Goal: Task Accomplishment & Management: Use online tool/utility

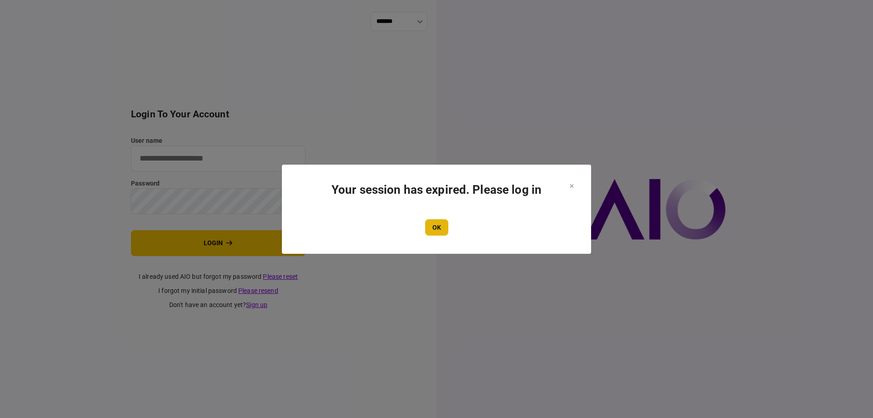
type input "*******"
click at [429, 226] on button "OK" at bounding box center [436, 227] width 23 height 16
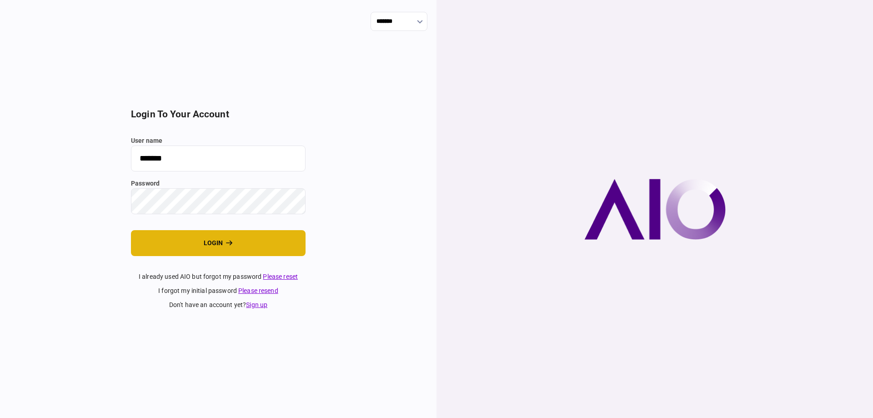
click at [216, 246] on button "login" at bounding box center [218, 243] width 175 height 26
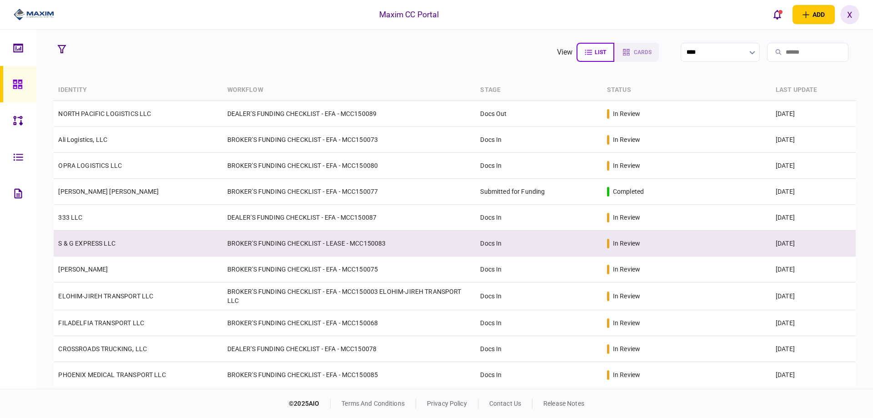
click at [96, 240] on link "S & G EXPRESS LLC" at bounding box center [86, 243] width 57 height 7
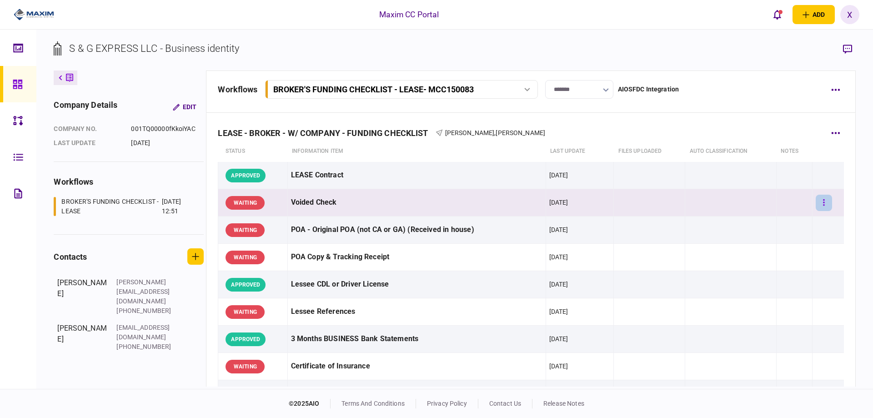
click at [823, 201] on icon "button" at bounding box center [824, 202] width 2 height 9
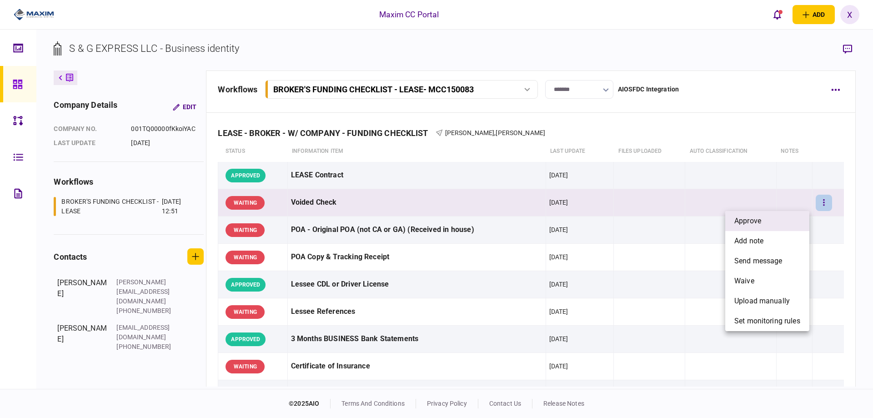
click at [798, 215] on li "approve" at bounding box center [767, 221] width 84 height 20
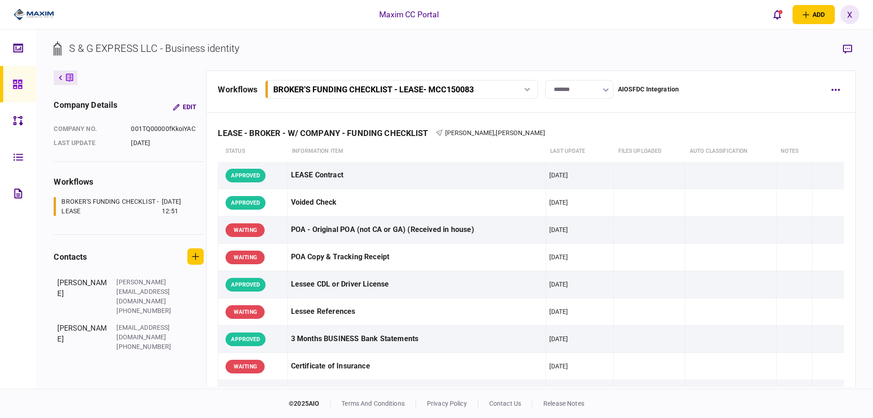
click at [23, 87] on div at bounding box center [20, 84] width 15 height 36
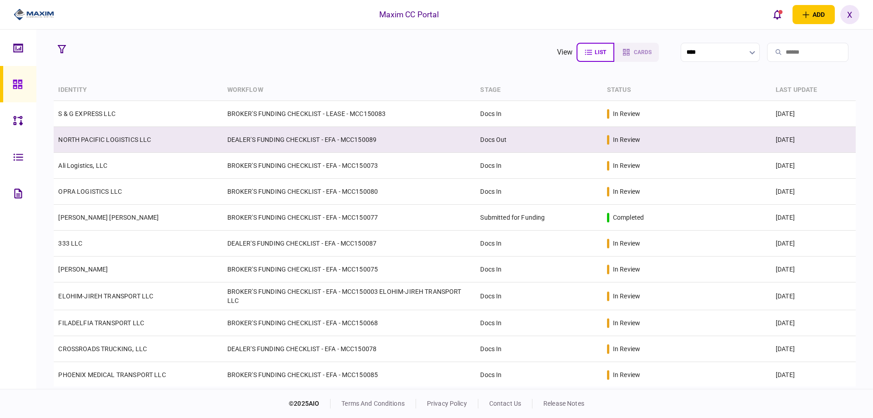
click at [133, 144] on td "NORTH PACIFIC LOGISTICS LLC" at bounding box center [138, 140] width 169 height 26
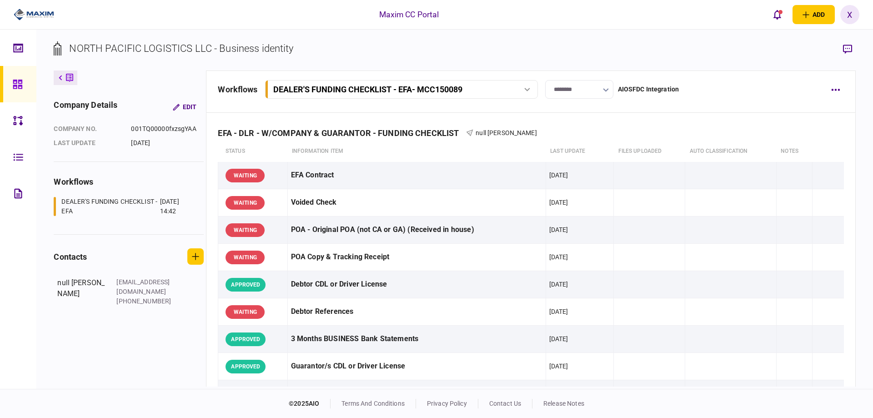
click at [589, 94] on input "********" at bounding box center [579, 89] width 68 height 19
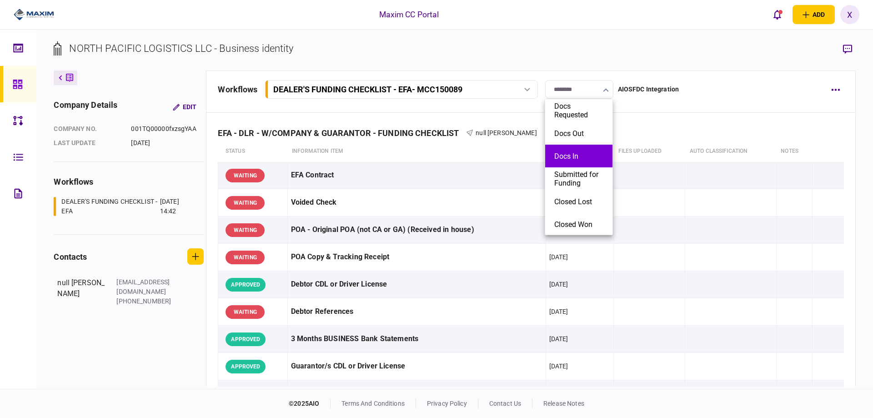
click at [583, 162] on li "Docs In" at bounding box center [578, 156] width 67 height 23
type input "*******"
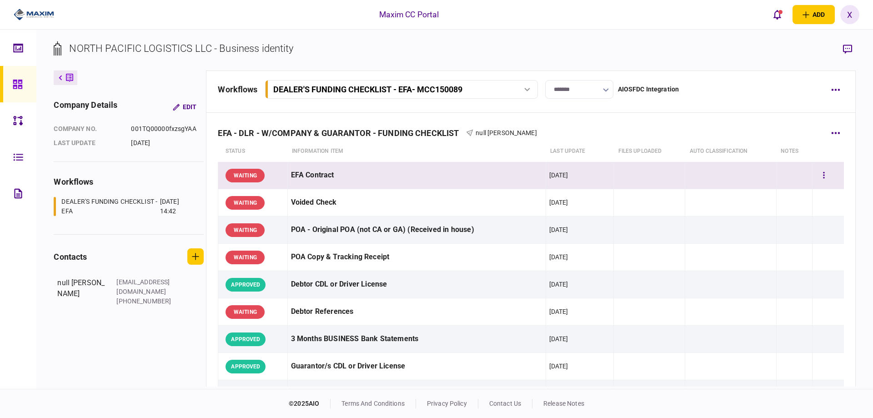
click at [260, 174] on div "WAITING" at bounding box center [244, 176] width 39 height 14
click at [820, 175] on button "button" at bounding box center [824, 175] width 16 height 16
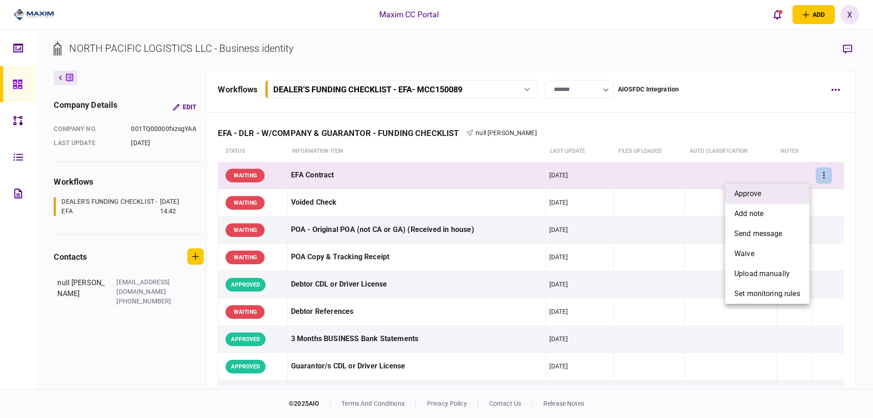
click at [794, 188] on li "approve" at bounding box center [767, 194] width 84 height 20
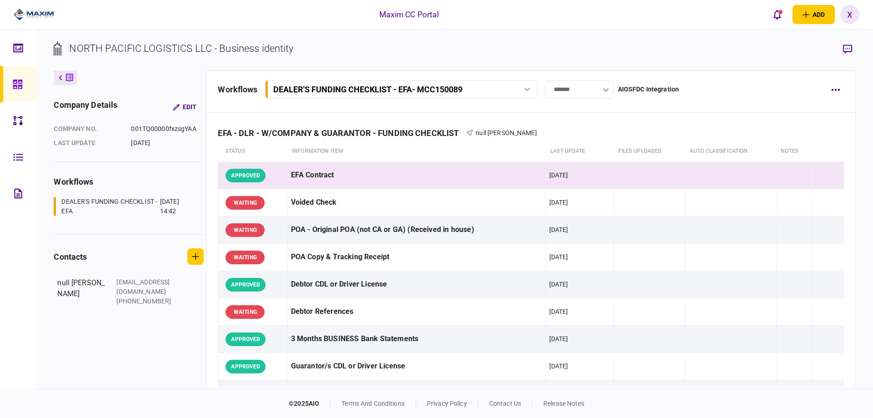
click at [23, 83] on div at bounding box center [20, 84] width 15 height 36
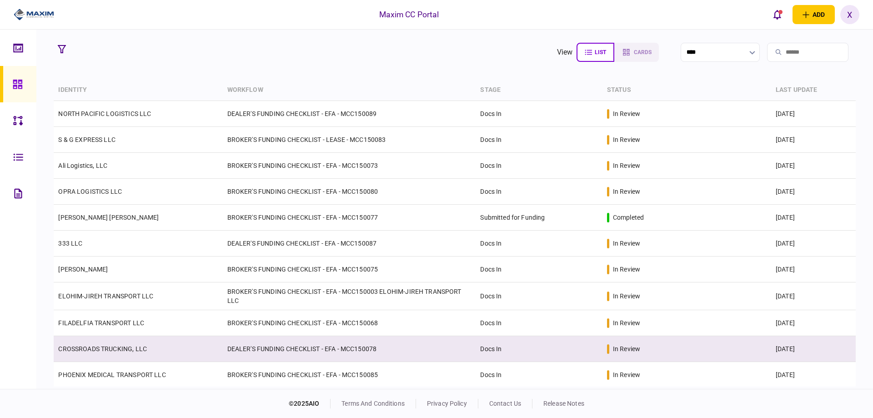
click at [108, 343] on td "CROSSROADS TRUCKING, LLC" at bounding box center [138, 349] width 169 height 26
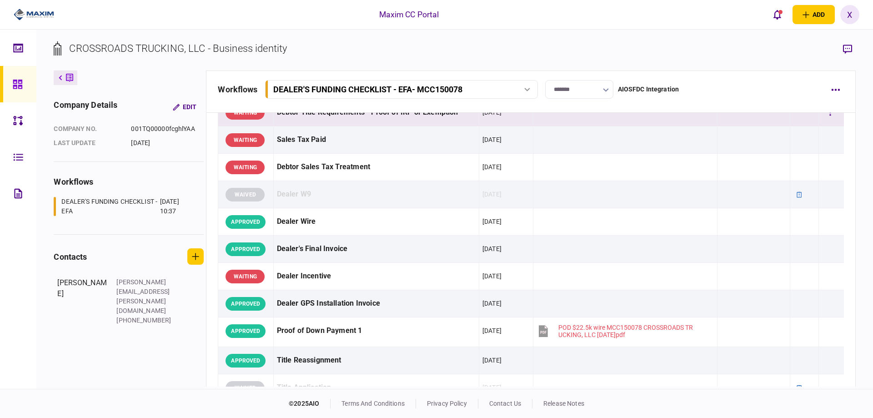
scroll to position [364, 0]
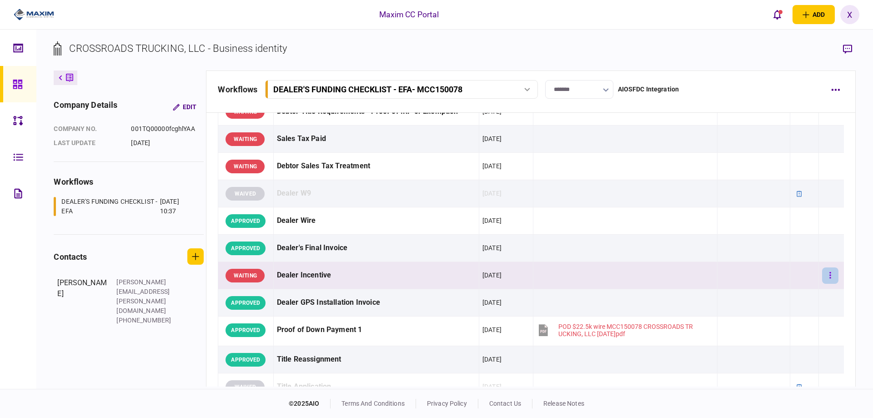
click at [822, 271] on button "button" at bounding box center [830, 275] width 16 height 16
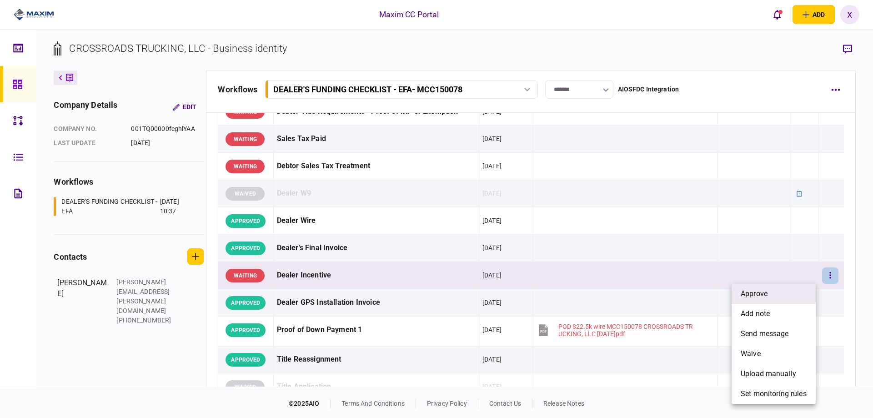
click at [797, 285] on li "approve" at bounding box center [774, 294] width 84 height 20
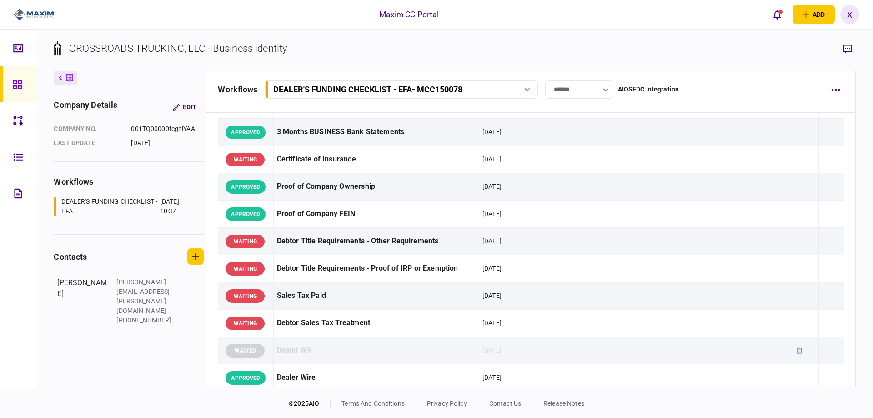
scroll to position [227, 0]
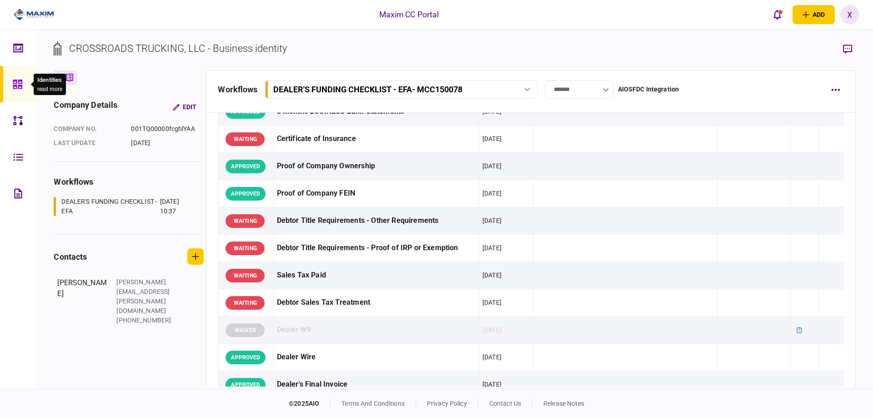
click at [21, 72] on div at bounding box center [20, 84] width 15 height 36
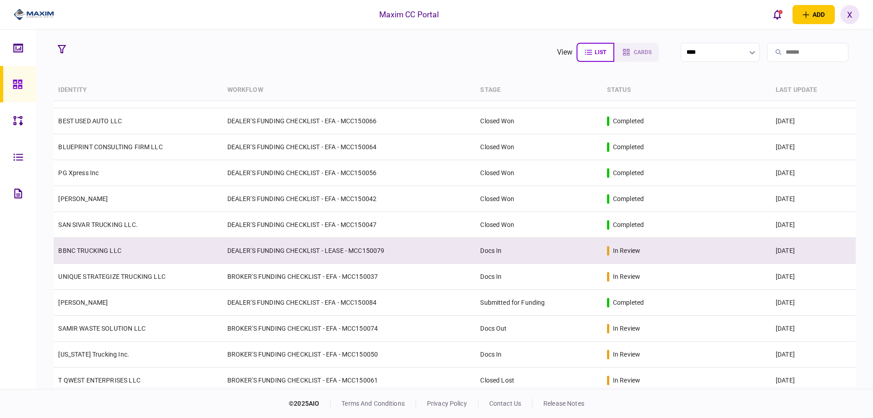
scroll to position [462, 0]
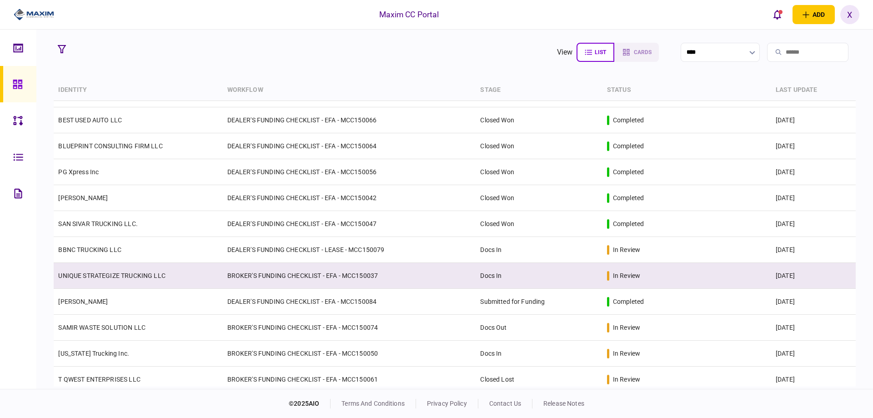
click at [125, 271] on td "UNIQUE STRATEGIZE TRUCKING LLC" at bounding box center [138, 276] width 169 height 26
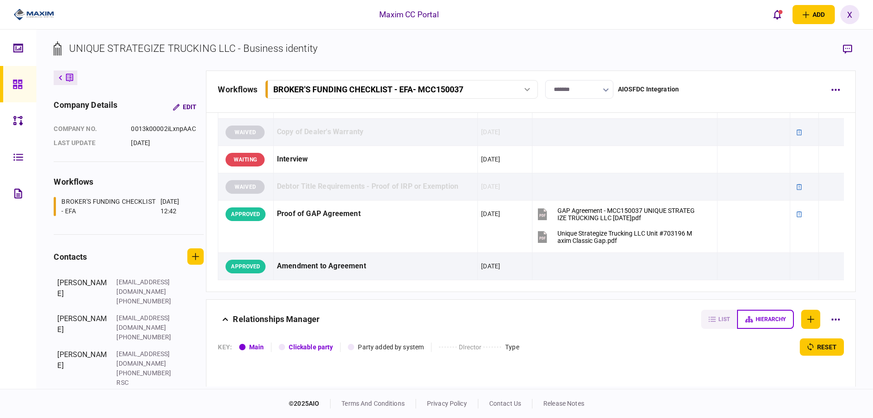
scroll to position [682, 0]
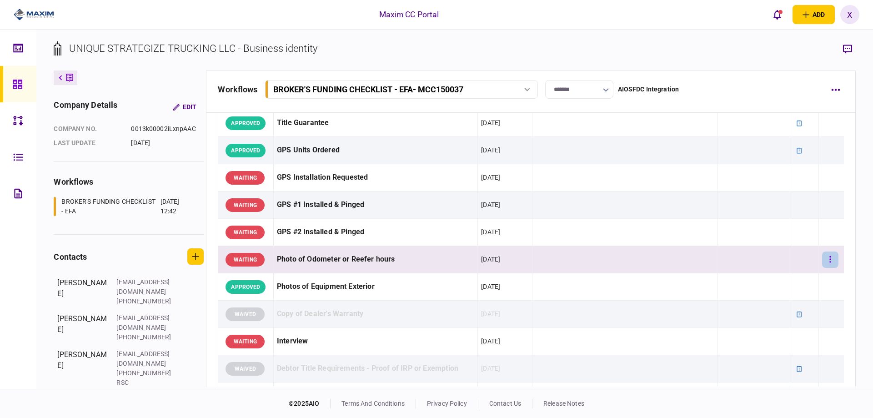
click at [829, 263] on button "button" at bounding box center [830, 259] width 16 height 16
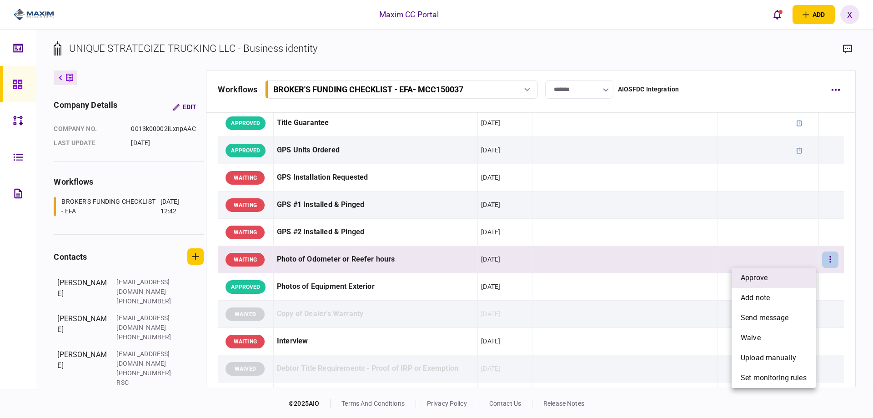
click at [795, 272] on li "approve" at bounding box center [774, 278] width 84 height 20
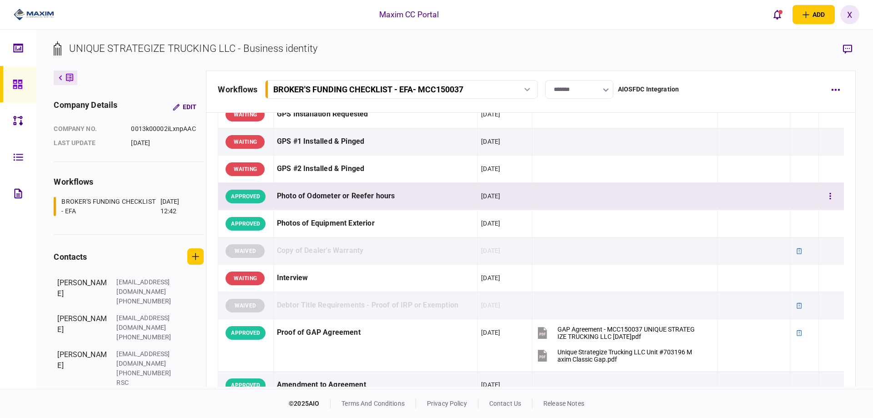
scroll to position [773, 0]
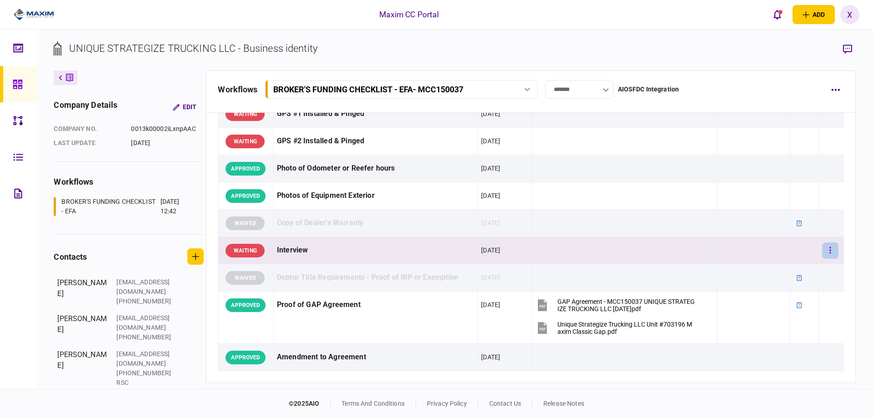
click at [822, 247] on button "button" at bounding box center [830, 250] width 16 height 16
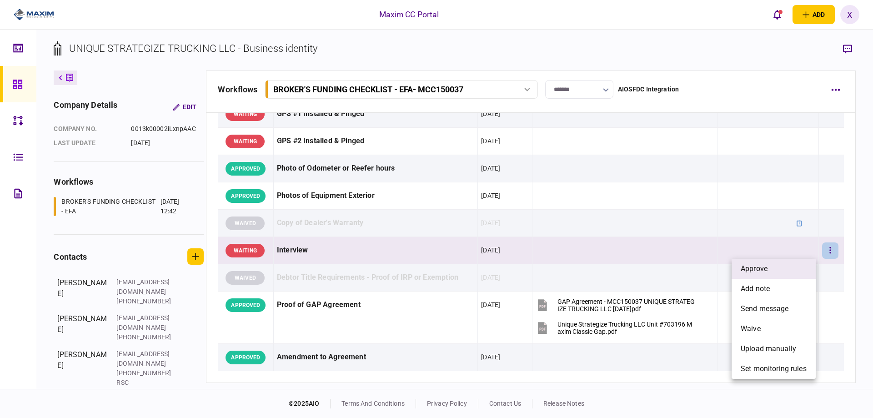
click at [798, 264] on li "approve" at bounding box center [774, 269] width 84 height 20
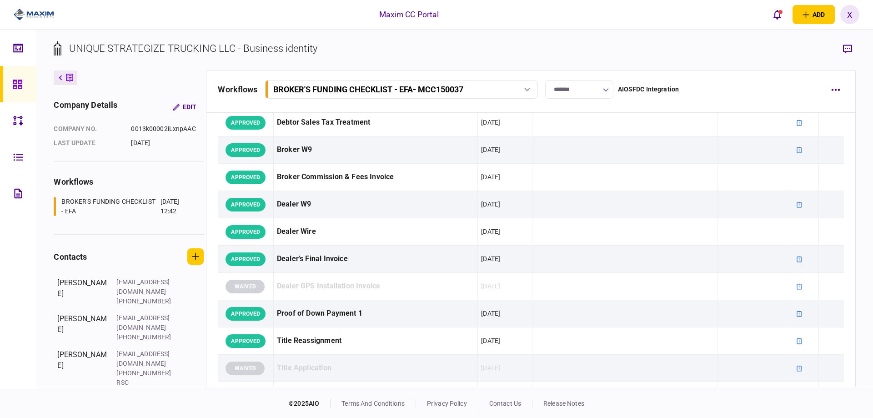
scroll to position [318, 0]
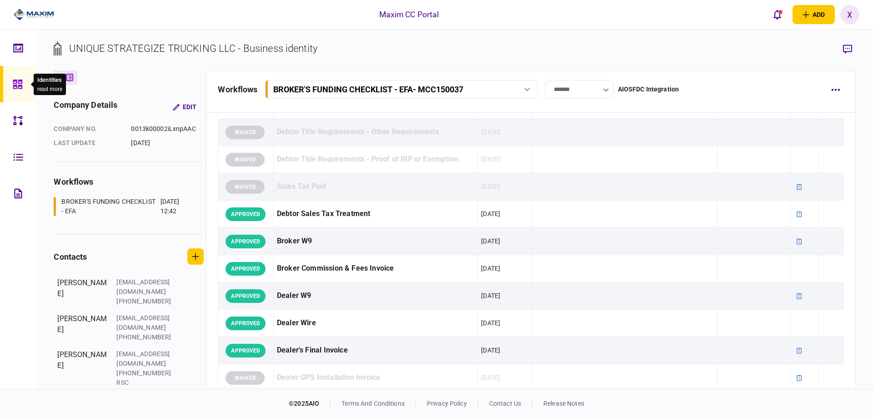
click at [22, 87] on icon at bounding box center [18, 84] width 10 height 10
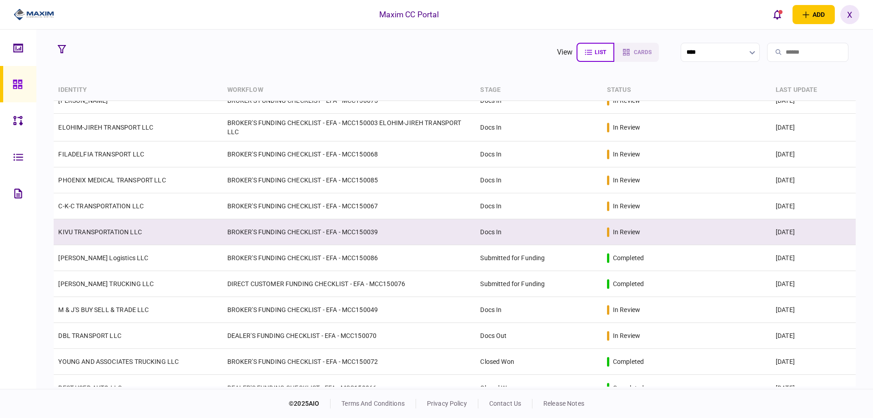
scroll to position [235, 0]
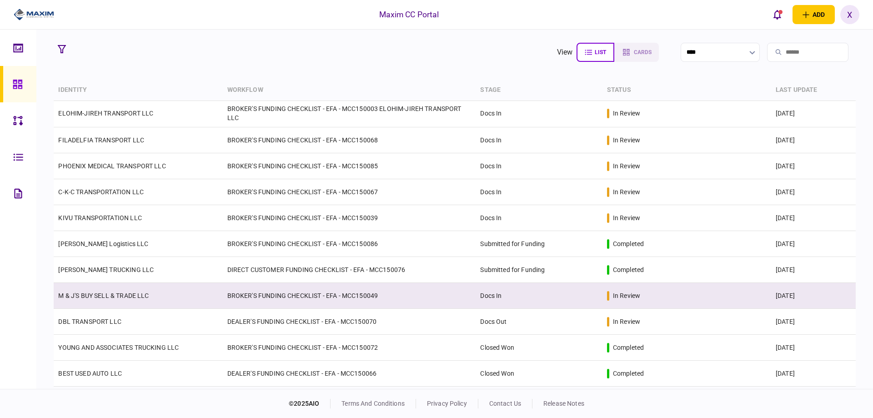
click at [119, 288] on td "M & J'S BUY SELL & TRADE LLC" at bounding box center [138, 296] width 169 height 26
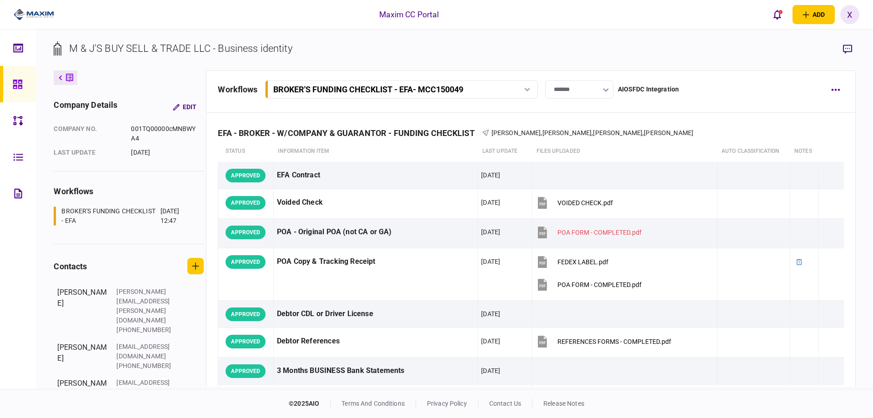
click at [641, 16] on div "Maxim CC Portal add business identity individual identity X X [PERSON_NAME] [PE…" at bounding box center [436, 14] width 873 height 29
